Goal: Information Seeking & Learning: Learn about a topic

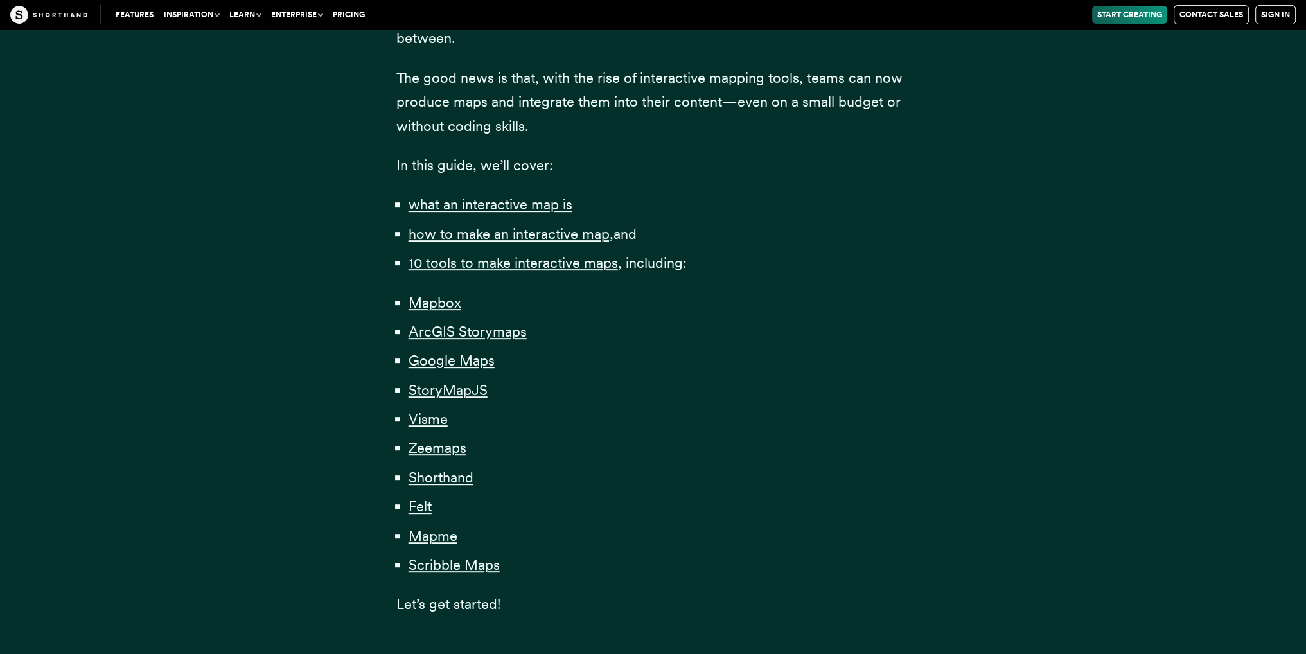
scroll to position [706, 0]
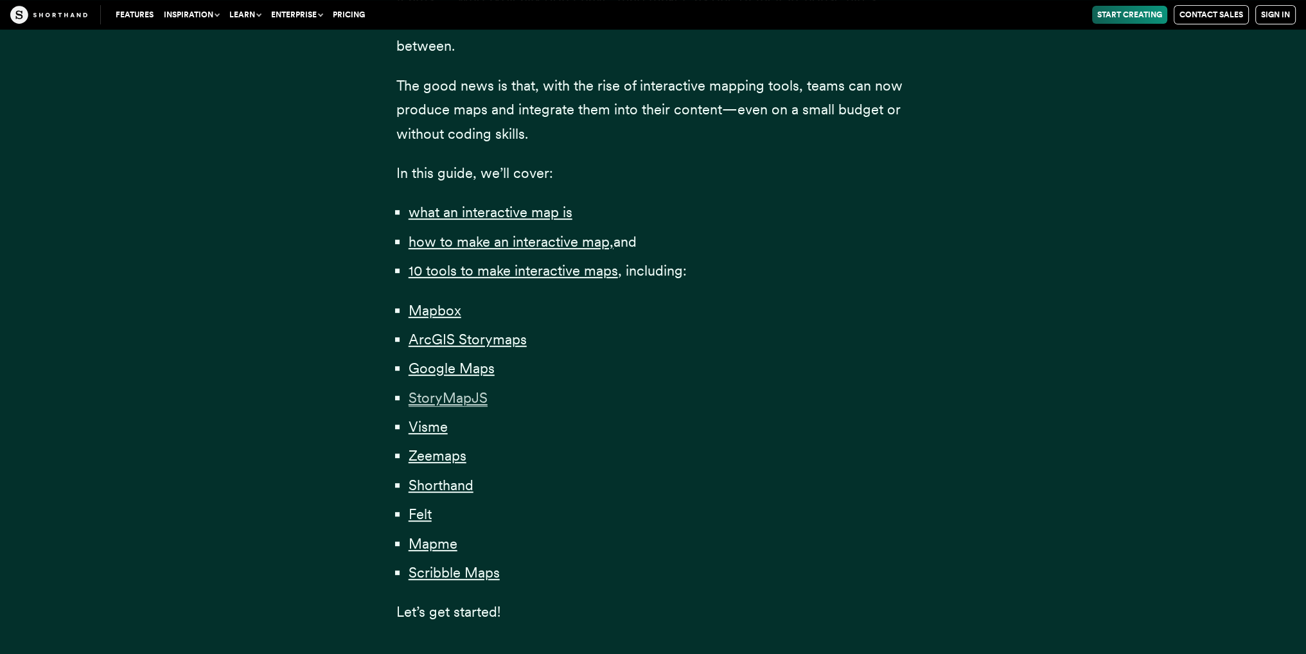
click at [442, 399] on span "StoryMapJS" at bounding box center [447, 397] width 79 height 17
click at [424, 537] on span "Mapme" at bounding box center [432, 543] width 49 height 17
click at [613, 474] on li "Shorthand" at bounding box center [659, 485] width 502 height 24
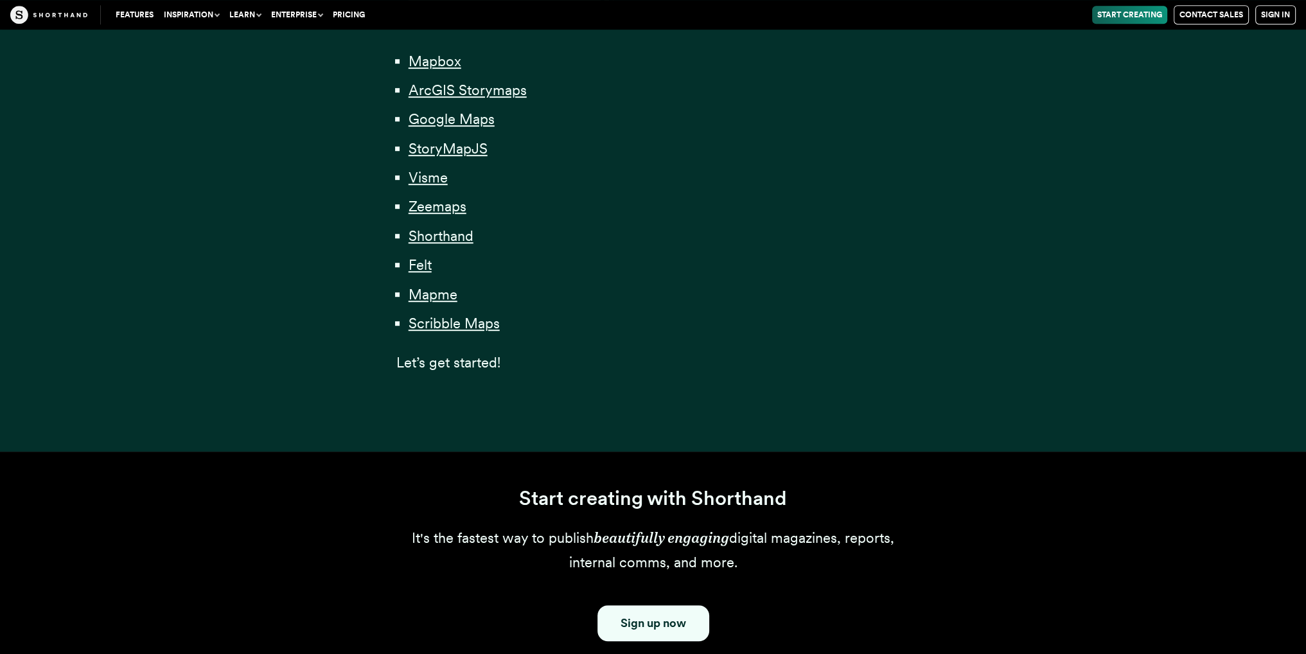
scroll to position [1027, 0]
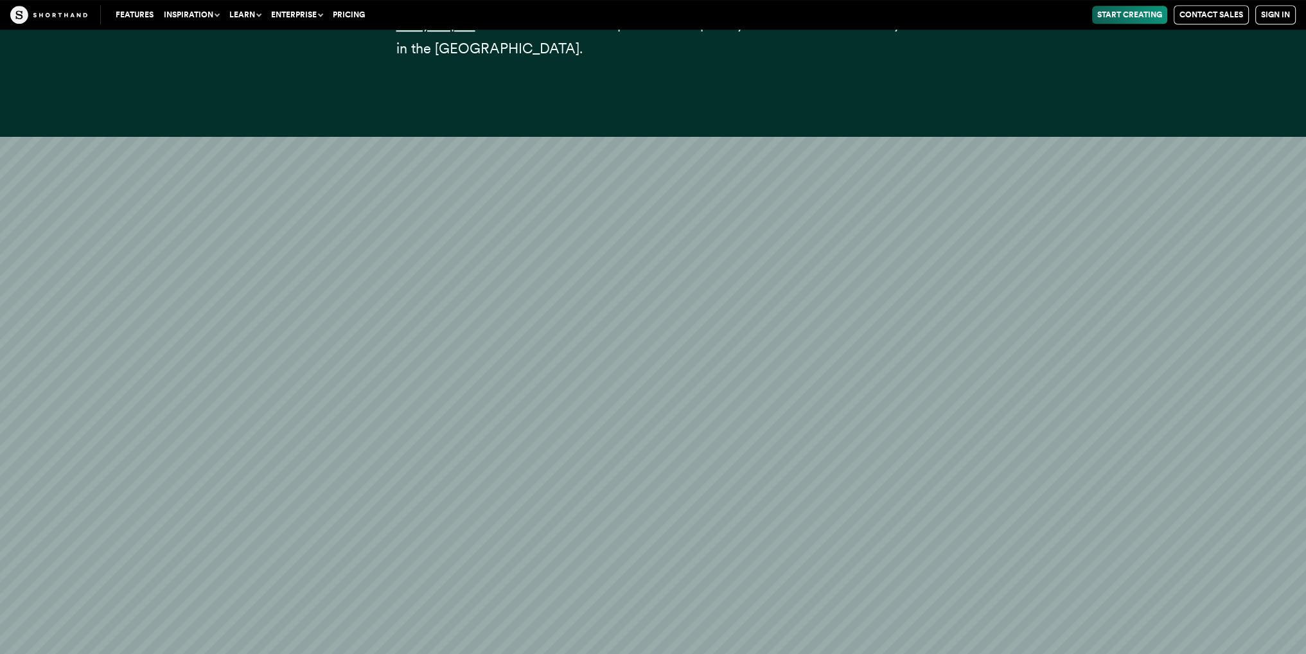
scroll to position [14806, 0]
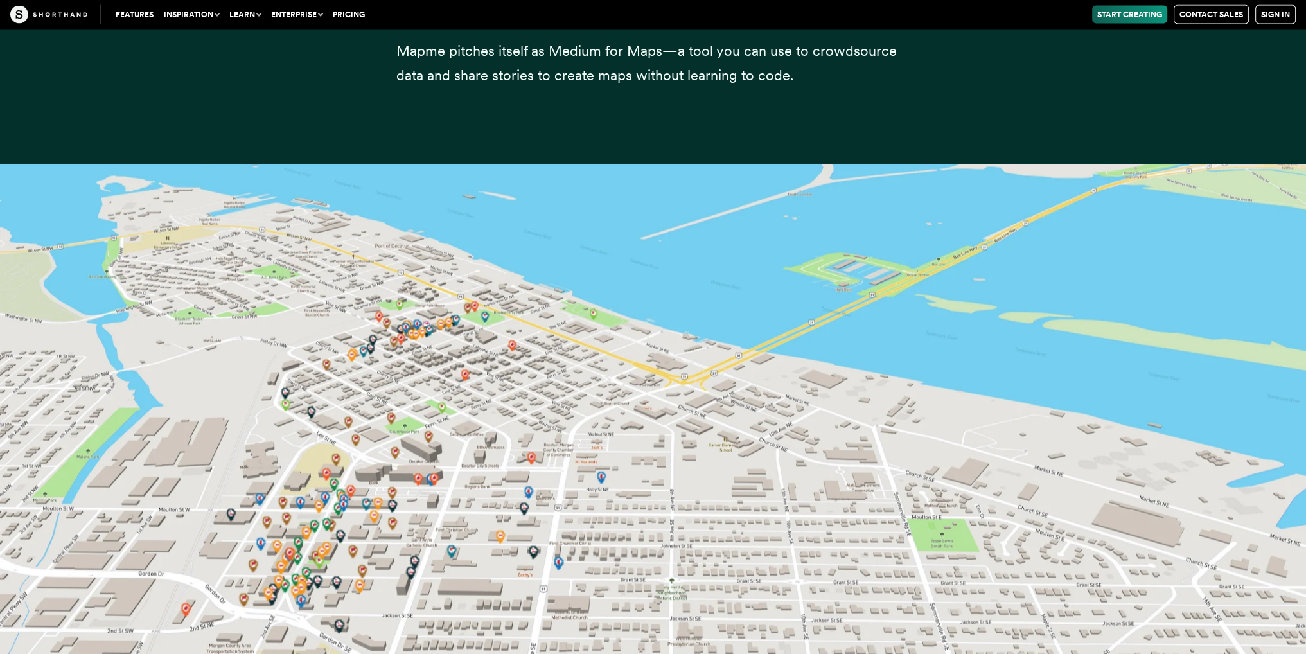
scroll to position [29748, 0]
